Goal: Information Seeking & Learning: Learn about a topic

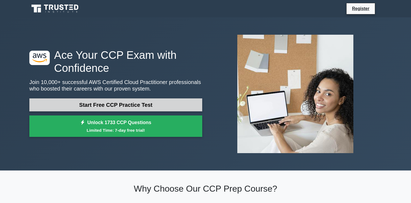
click at [109, 106] on link "Start Free CCP Practice Test" at bounding box center [115, 105] width 173 height 13
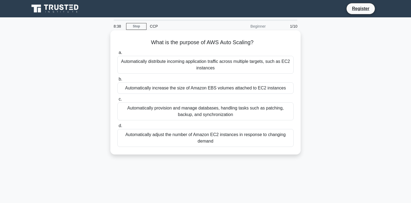
click at [215, 64] on div "Automatically distribute incoming application traffic across multiple targets, …" at bounding box center [205, 65] width 176 height 18
click at [117, 55] on input "a. Automatically distribute incoming application traffic across multiple target…" at bounding box center [117, 53] width 0 height 4
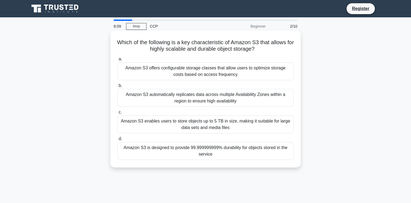
click at [197, 74] on div "Amazon S3 offers configurable storage classes that allow users to optimize stor…" at bounding box center [205, 71] width 176 height 18
click at [117, 61] on input "a. Amazon S3 offers configurable storage classes that allow users to optimize s…" at bounding box center [117, 60] width 0 height 4
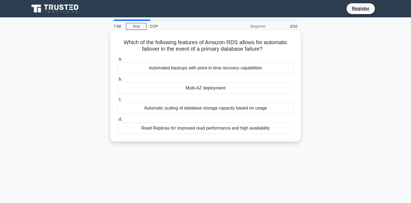
click at [200, 69] on div "Automated backups with point-in-time recovery capabilities" at bounding box center [205, 67] width 176 height 11
click at [117, 61] on input "a. Automated backups with point-in-time recovery capabilities" at bounding box center [117, 60] width 0 height 4
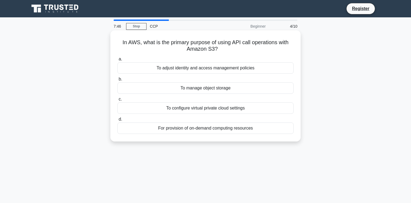
click at [201, 89] on div "To manage object storage" at bounding box center [205, 88] width 176 height 11
click at [117, 81] on input "b. To manage object storage" at bounding box center [117, 80] width 0 height 4
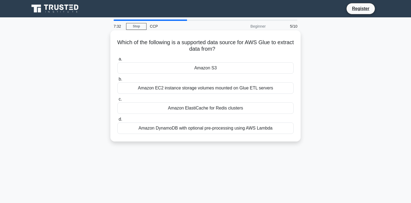
click at [196, 131] on div "Amazon DynamoDB with optional pre-processing using AWS Lambda" at bounding box center [205, 128] width 176 height 11
click at [117, 121] on input "d. Amazon DynamoDB with optional pre-processing using AWS Lambda" at bounding box center [117, 120] width 0 height 4
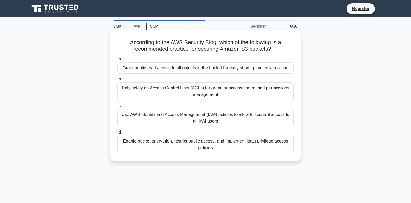
click at [186, 91] on div "Rely solely on Access Control Lists (ACLs) for granular access control and perm…" at bounding box center [205, 92] width 176 height 18
click at [117, 81] on input "b. Rely solely on Access Control Lists (ACLs) for granular access control and p…" at bounding box center [117, 80] width 0 height 4
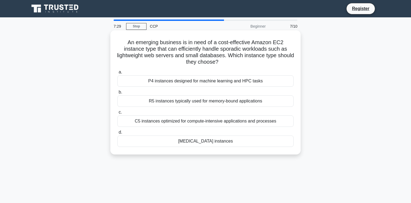
click at [183, 104] on div "R5 instances typically used for memory-bound applications" at bounding box center [205, 101] width 176 height 11
click at [117, 94] on input "b. R5 instances typically used for memory-bound applications" at bounding box center [117, 93] width 0 height 4
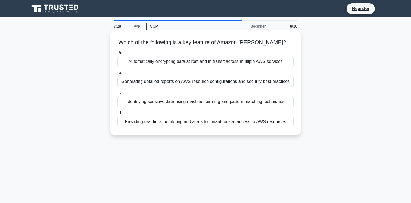
click at [182, 122] on div "Providing real-time monitoring and alerts for unauthorized access to AWS resour…" at bounding box center [205, 121] width 176 height 11
click at [117, 115] on input "d. Providing real-time monitoring and alerts for unauthorized access to AWS res…" at bounding box center [117, 113] width 0 height 4
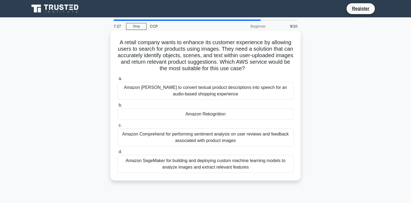
click at [182, 93] on div "Amazon [PERSON_NAME] to convert textual product descriptions into speech for an…" at bounding box center [205, 91] width 176 height 18
click at [117, 81] on input "a. Amazon Polly to convert textual product descriptions into speech for an audi…" at bounding box center [117, 79] width 0 height 4
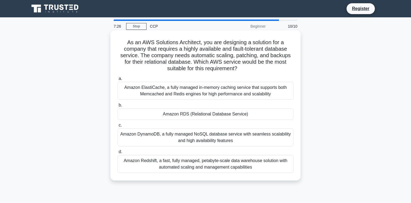
click at [187, 118] on div "Amazon RDS (Relational Database Service)" at bounding box center [205, 114] width 176 height 11
click at [117, 107] on input "b. Amazon RDS (Relational Database Service)" at bounding box center [117, 106] width 0 height 4
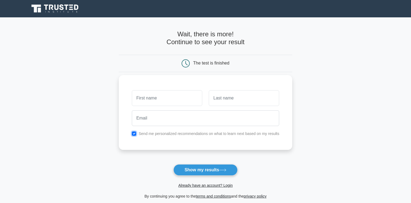
click at [134, 133] on input "checkbox" at bounding box center [134, 134] width 4 height 4
checkbox input "false"
click at [185, 171] on button "Show my results" at bounding box center [205, 170] width 64 height 11
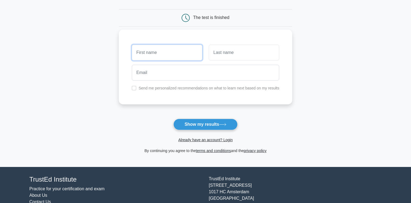
scroll to position [62, 0]
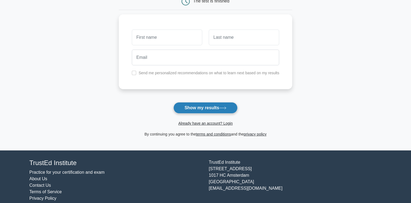
click at [201, 108] on button "Show my results" at bounding box center [205, 107] width 64 height 11
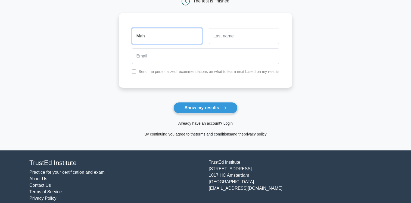
type input "Mah"
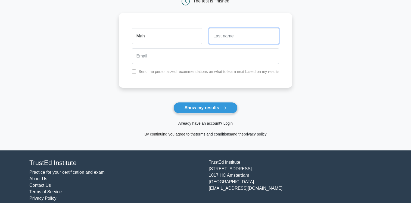
click at [220, 39] on input "text" at bounding box center [244, 36] width 70 height 16
type input "C"
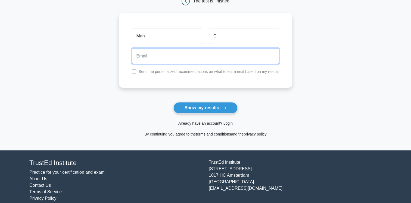
click at [171, 60] on input "email" at bounding box center [205, 56] width 147 height 16
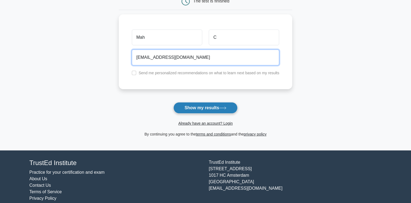
type input "mahesh@gmail.com"
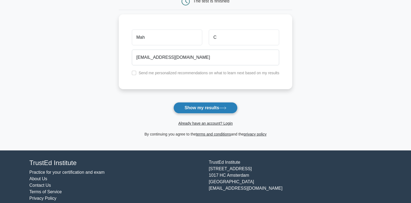
click at [200, 103] on button "Show my results" at bounding box center [205, 107] width 64 height 11
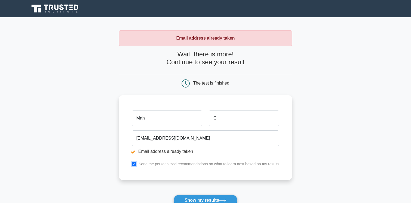
click at [133, 164] on input "checkbox" at bounding box center [134, 164] width 4 height 4
checkbox input "false"
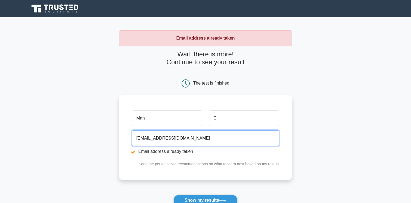
click at [150, 138] on input "mahesh@gmail.com" at bounding box center [205, 139] width 147 height 16
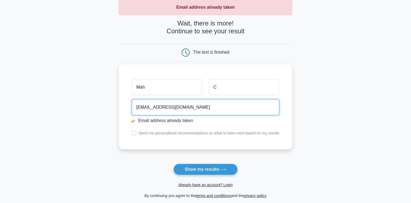
scroll to position [35, 0]
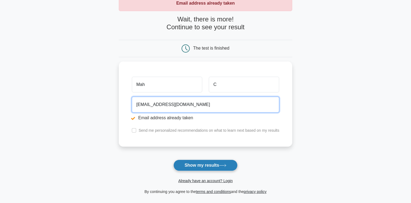
type input "mahesh16@gmail.com"
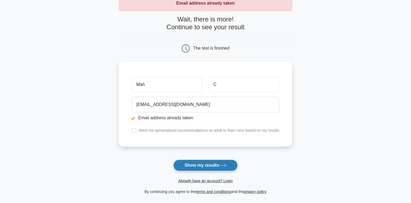
click at [194, 169] on button "Show my results" at bounding box center [205, 165] width 64 height 11
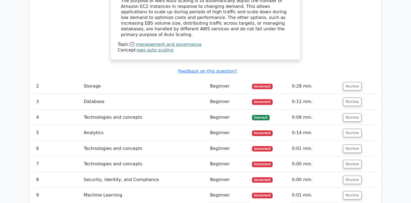
scroll to position [612, 0]
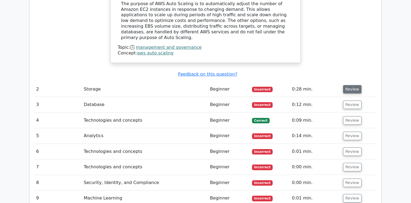
click at [347, 85] on button "Review" at bounding box center [352, 89] width 18 height 8
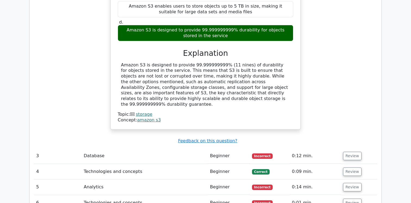
scroll to position [788, 0]
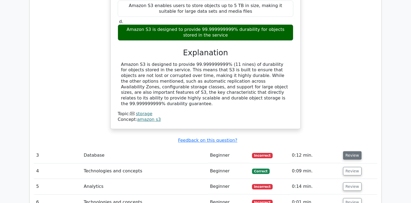
click at [346, 152] on button "Review" at bounding box center [352, 156] width 18 height 8
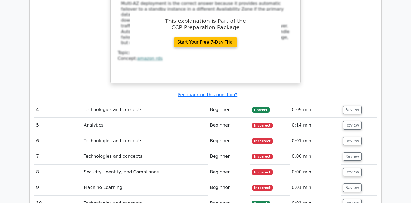
scroll to position [1070, 0]
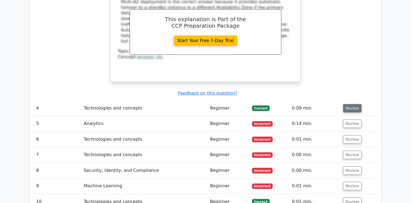
click at [346, 104] on button "Review" at bounding box center [352, 108] width 18 height 8
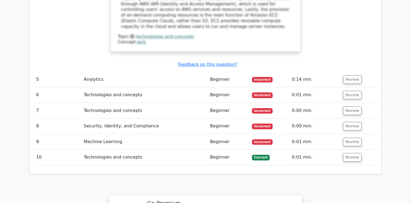
scroll to position [1354, 0]
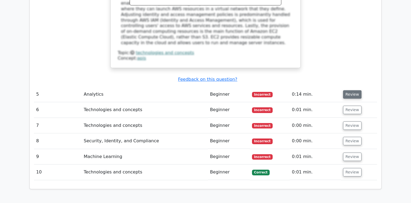
click at [348, 90] on button "Review" at bounding box center [352, 94] width 18 height 8
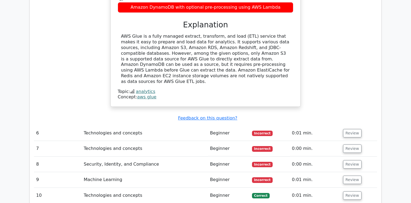
scroll to position [1544, 0]
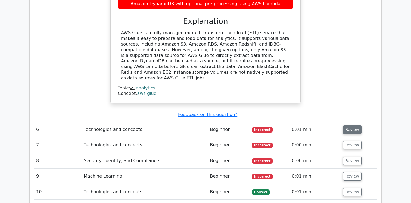
click at [350, 126] on button "Review" at bounding box center [352, 130] width 18 height 8
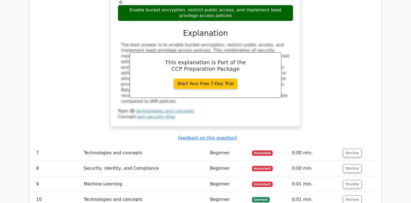
scroll to position [1779, 0]
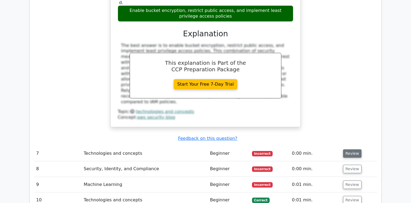
click at [352, 150] on button "Review" at bounding box center [352, 154] width 18 height 8
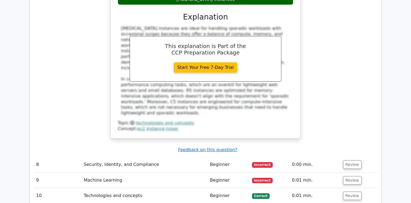
scroll to position [2040, 0]
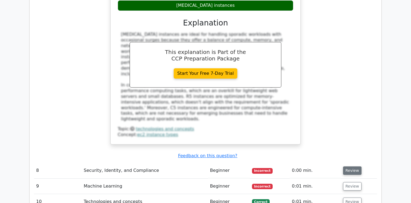
click at [352, 167] on button "Review" at bounding box center [352, 171] width 18 height 8
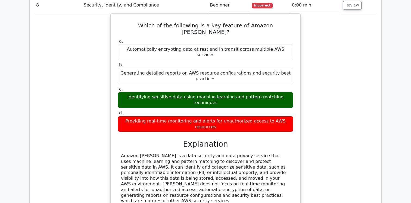
scroll to position [2213, 0]
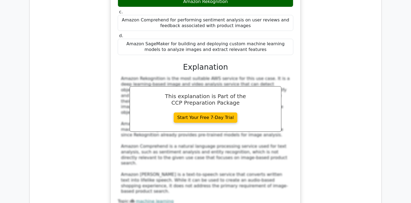
scroll to position [2552, 0]
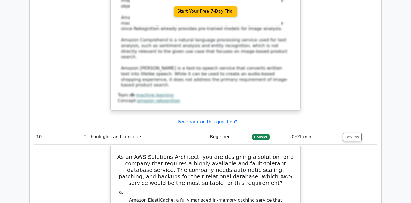
scroll to position [2659, 0]
